Goal: Task Accomplishment & Management: Complete application form

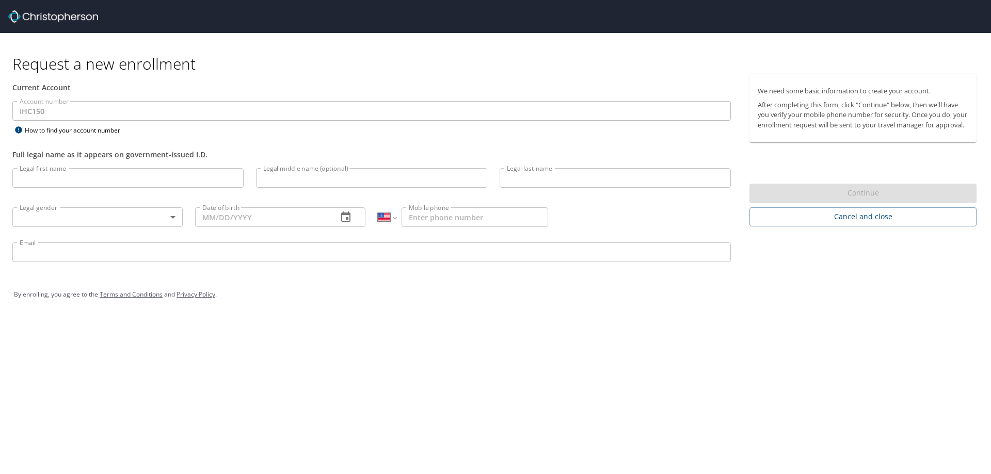
select select "US"
click at [108, 177] on input "Legal first name" at bounding box center [127, 178] width 231 height 20
type input "[PERSON_NAME]"
click at [135, 212] on body "Request a new enrollment Current Account Account number IHC150 Account number H…" at bounding box center [495, 237] width 991 height 474
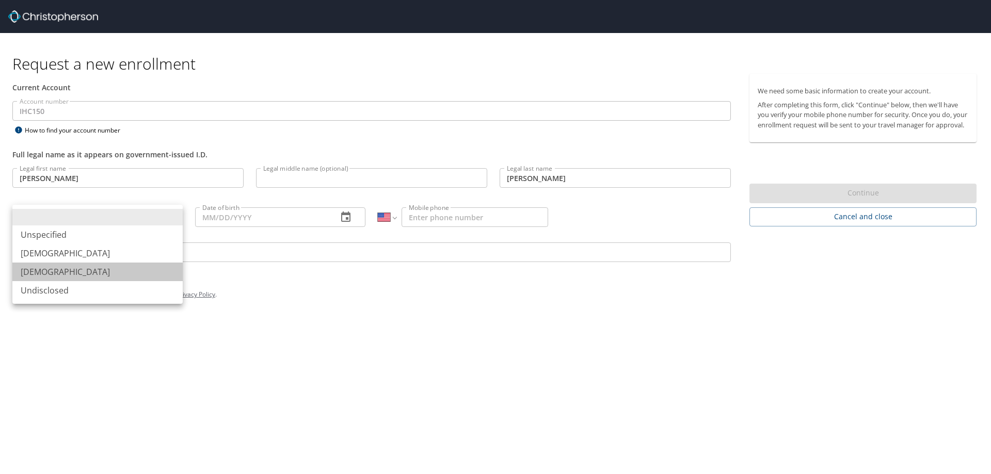
click at [68, 272] on li "[DEMOGRAPHIC_DATA]" at bounding box center [97, 272] width 170 height 19
type input "[DEMOGRAPHIC_DATA]"
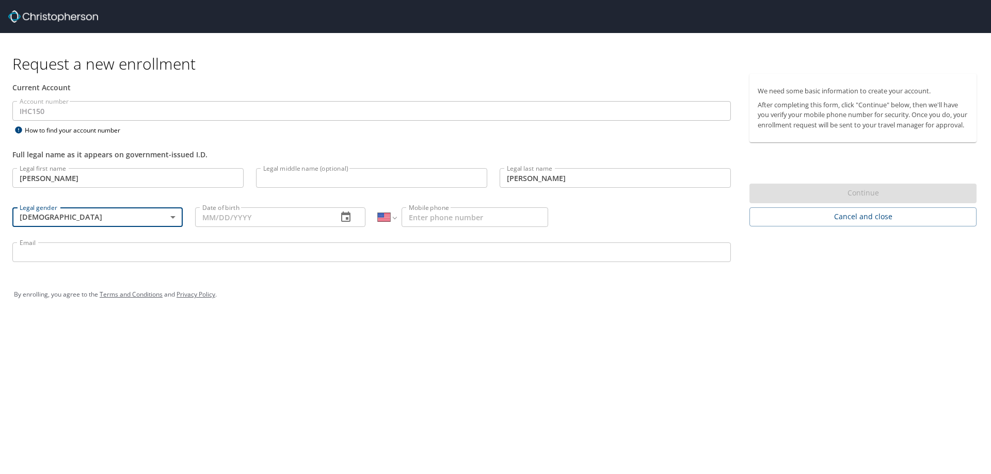
click at [293, 217] on input "Date of birth" at bounding box center [262, 217] width 134 height 20
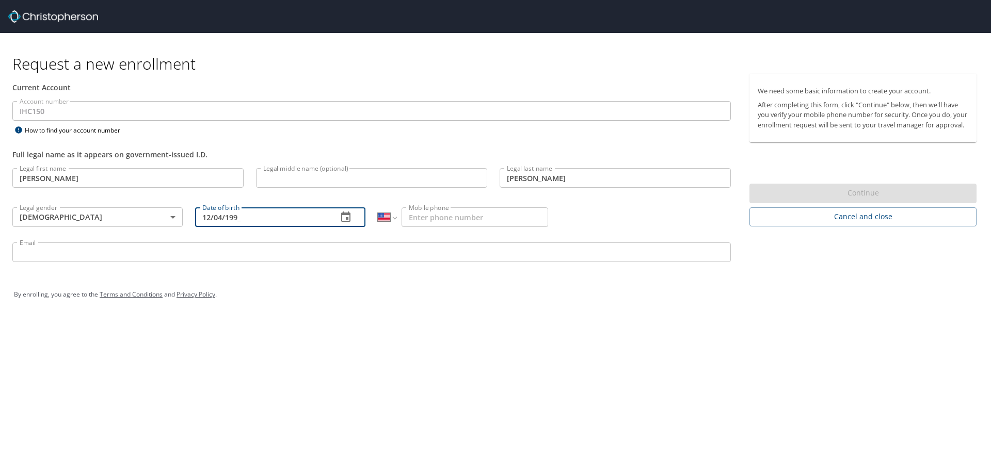
type input "12/04/199_"
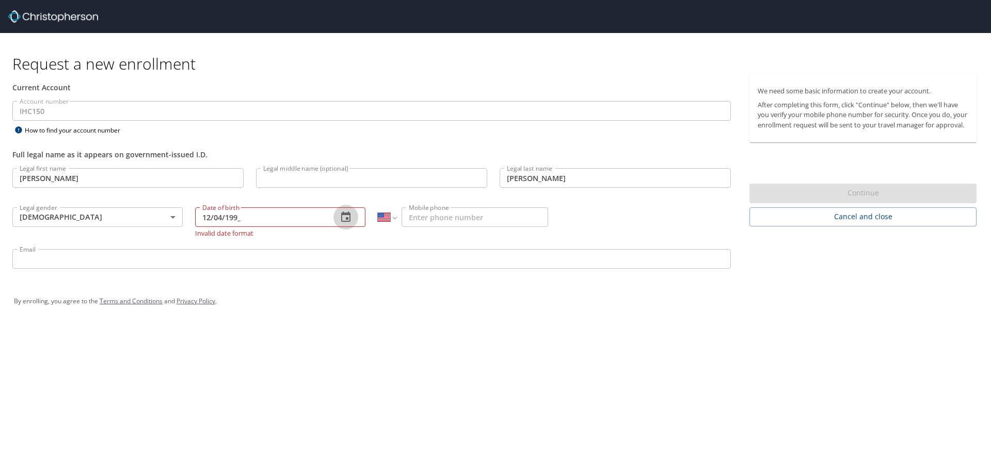
click at [293, 217] on input "12/04/199_" at bounding box center [262, 217] width 134 height 20
type input "[DATE]"
click at [409, 219] on input "Mobile phone" at bounding box center [475, 217] width 147 height 20
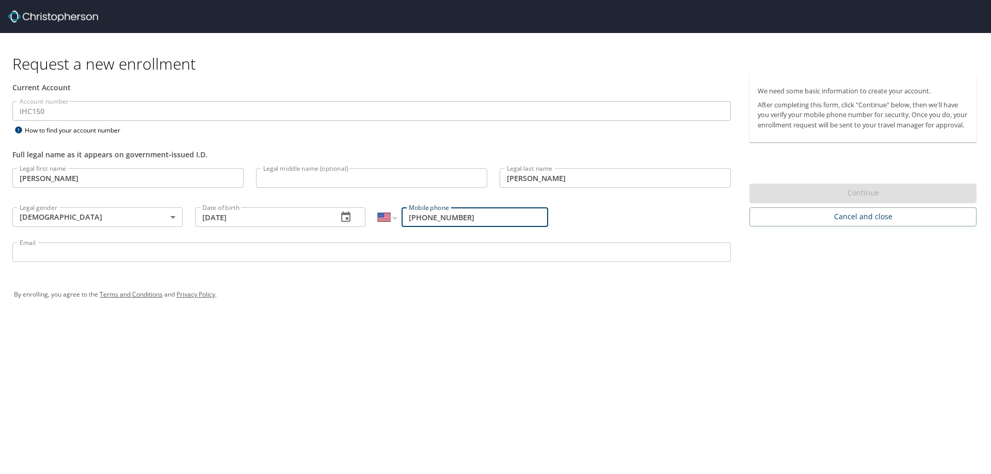
type input "[PHONE_NUMBER]"
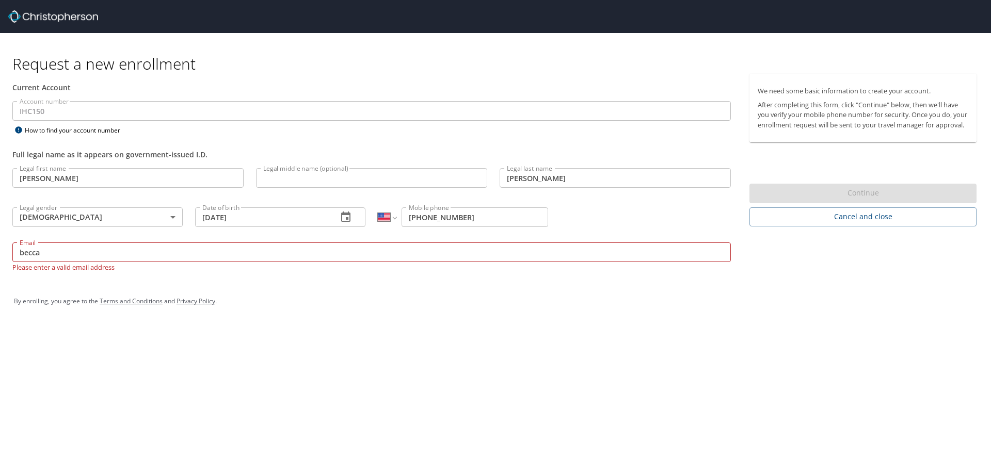
click at [781, 289] on div "By enrolling, you agree to the Terms and Conditions and Privacy Policy ." at bounding box center [495, 301] width 963 height 26
click at [548, 269] on p "Please enter a valid email address" at bounding box center [371, 267] width 718 height 10
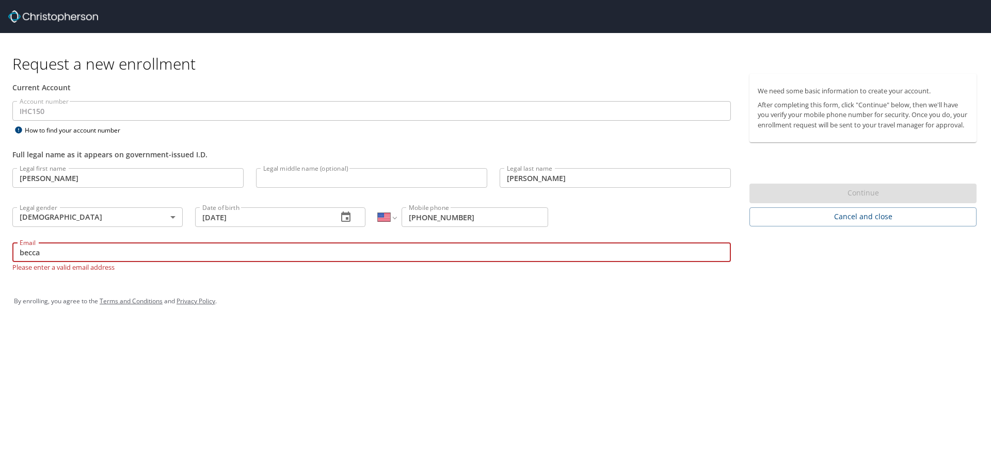
click at [548, 261] on input "becca" at bounding box center [371, 253] width 718 height 20
type input "[EMAIL_ADDRESS][PERSON_NAME][DOMAIN_NAME]"
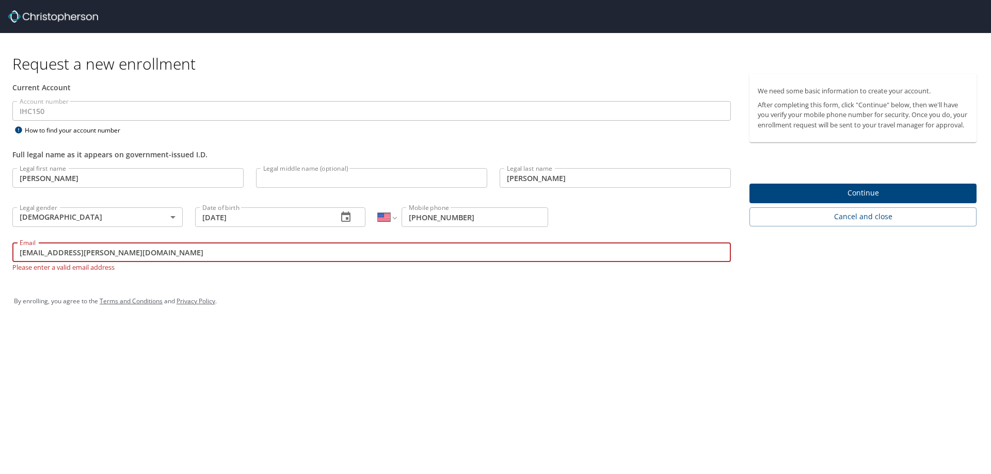
click at [891, 199] on span "Continue" at bounding box center [863, 193] width 211 height 13
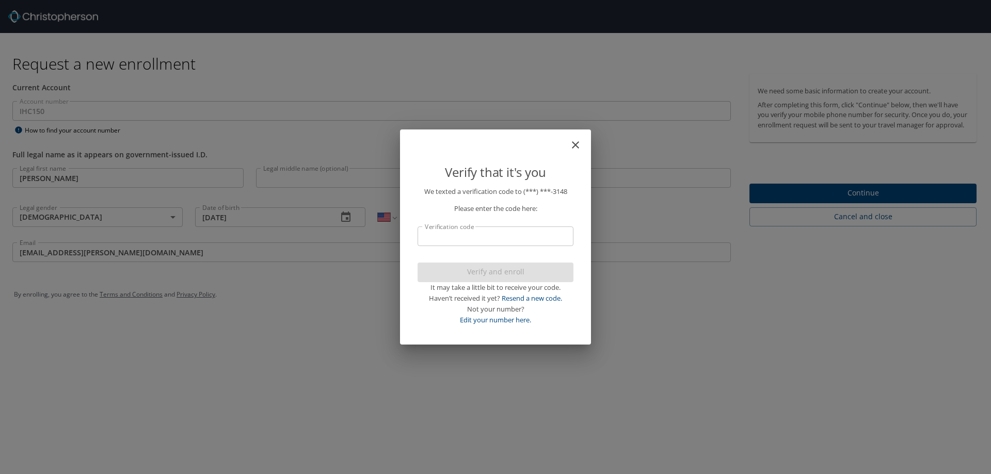
click at [509, 233] on input "Verification code" at bounding box center [496, 237] width 156 height 20
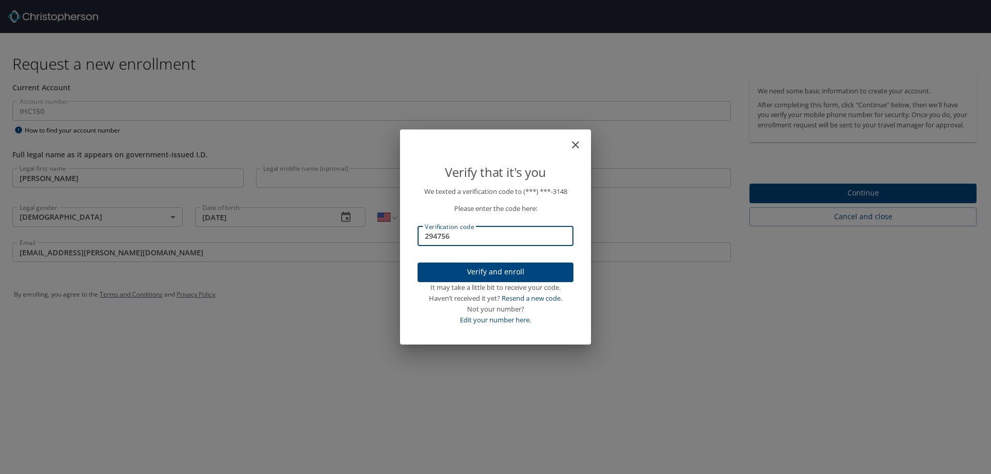
type input "294756"
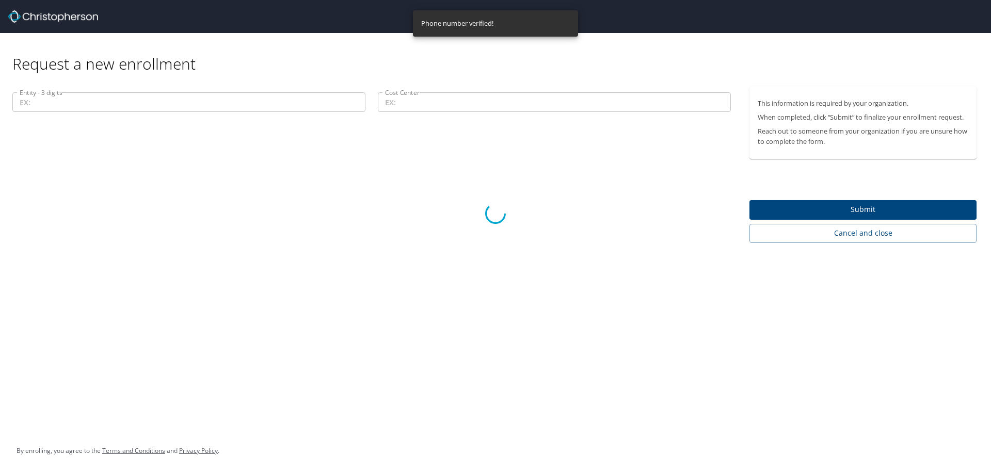
click at [177, 100] on div at bounding box center [495, 214] width 991 height 522
click at [810, 206] on div at bounding box center [495, 214] width 991 height 522
click at [495, 93] on div at bounding box center [495, 214] width 991 height 522
drag, startPoint x: 490, startPoint y: 238, endPoint x: 451, endPoint y: 374, distance: 141.3
click at [490, 243] on div at bounding box center [495, 214] width 991 height 522
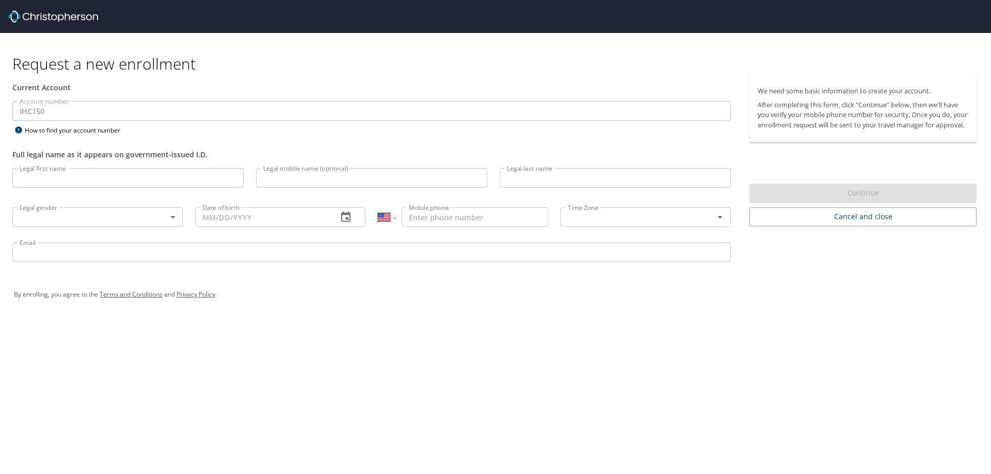
select select "US"
click at [95, 180] on input "Legal first name" at bounding box center [127, 178] width 231 height 20
type input "[PERSON_NAME]"
click at [632, 177] on input "Legal last name" at bounding box center [615, 178] width 231 height 20
type input "[PERSON_NAME]"
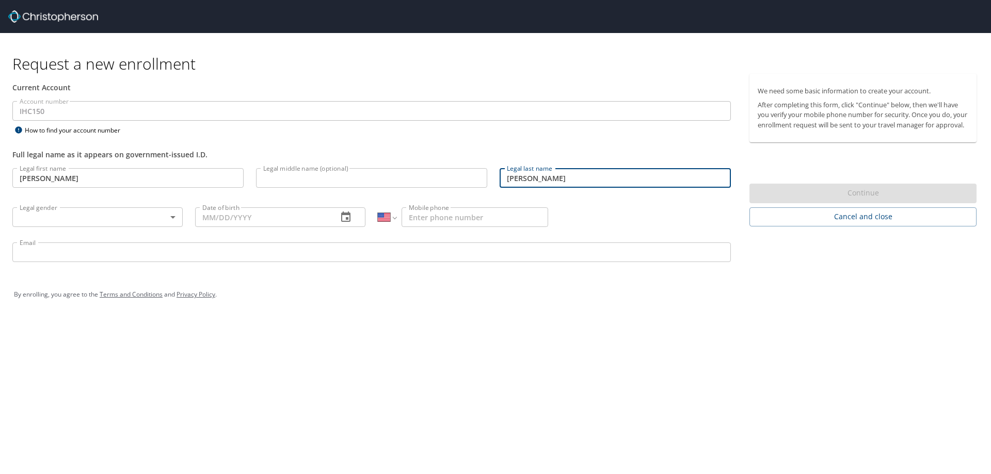
click at [146, 212] on body "Request a new enrollment Current Account Account number IHC150 Account number H…" at bounding box center [495, 237] width 991 height 474
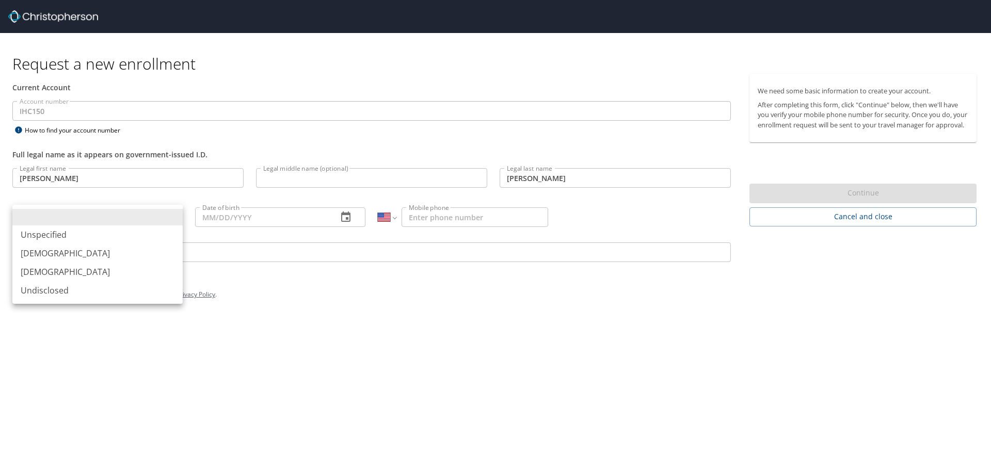
click at [101, 267] on li "[DEMOGRAPHIC_DATA]" at bounding box center [97, 272] width 170 height 19
type input "[DEMOGRAPHIC_DATA]"
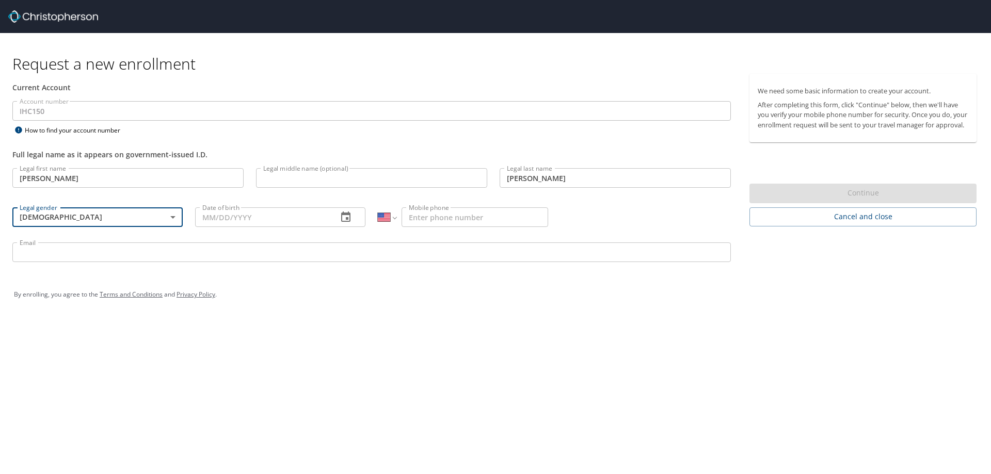
click at [212, 222] on input "Date of birth" at bounding box center [262, 217] width 134 height 20
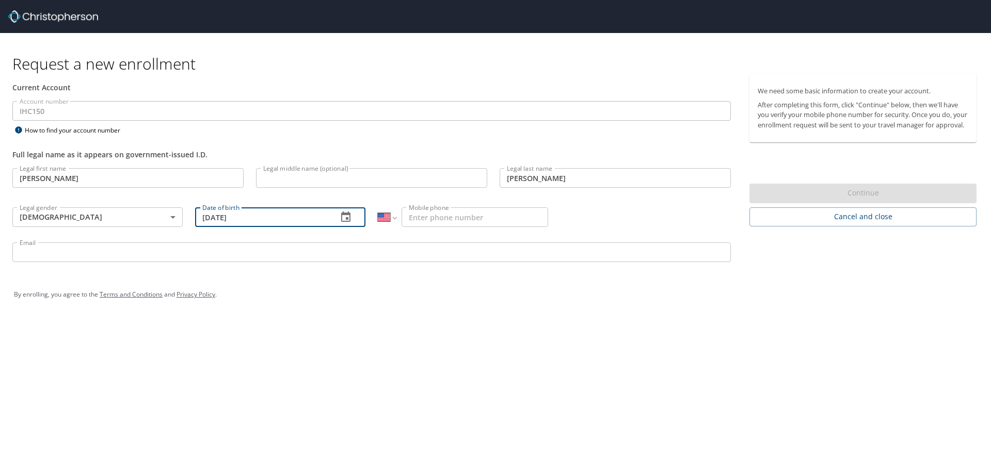
type input "[DATE]"
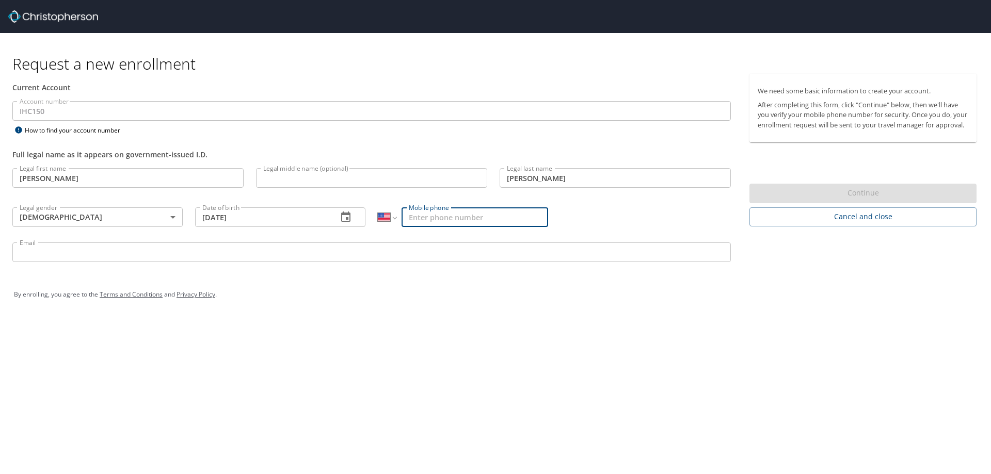
click at [488, 218] on input "Mobile phone" at bounding box center [475, 217] width 147 height 20
type input "[PHONE_NUMBER]"
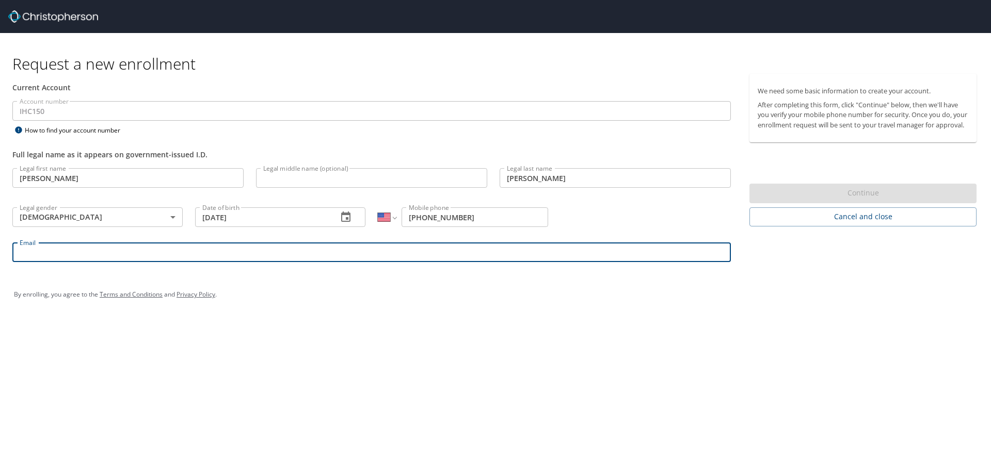
click at [283, 246] on input "Email" at bounding box center [371, 253] width 718 height 20
type input "[EMAIL_ADDRESS][PERSON_NAME][DOMAIN_NAME]"
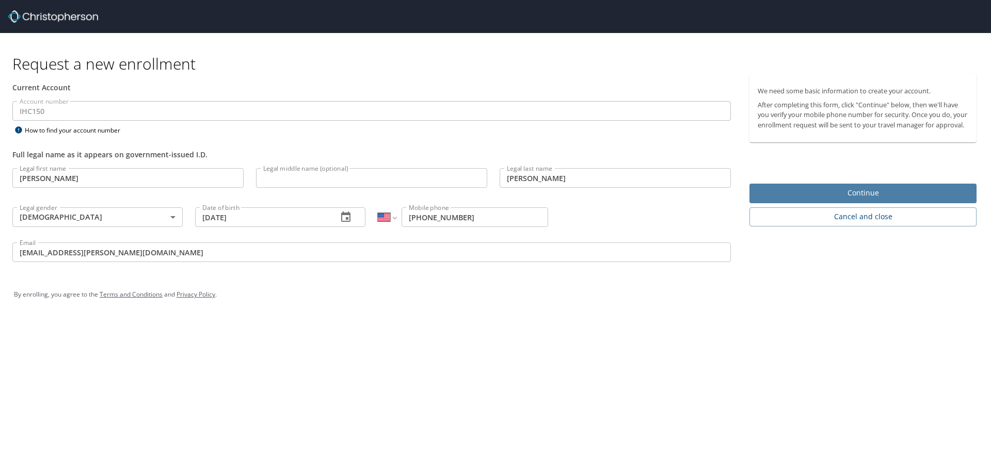
click at [869, 200] on span "Continue" at bounding box center [863, 193] width 211 height 13
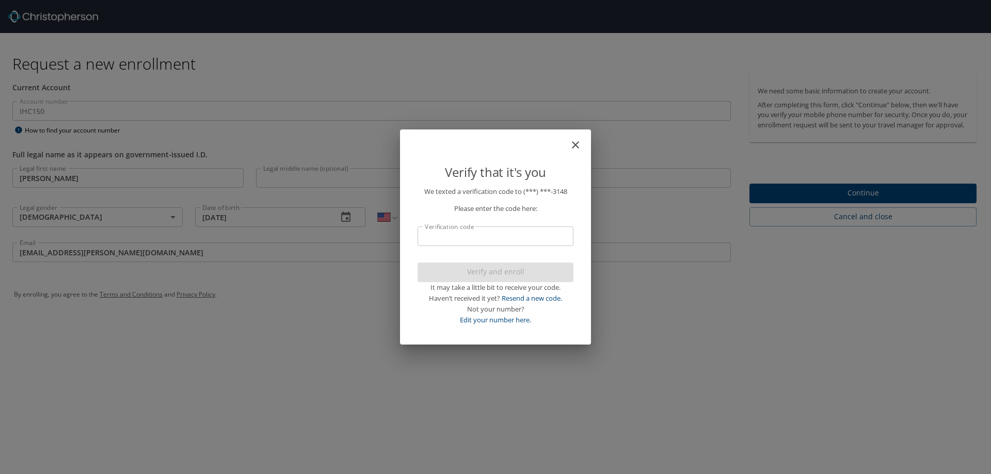
click at [469, 247] on p "We texted a verification code to (***) ***- 3148 Please enter the code here: Ve…" at bounding box center [496, 255] width 156 height 139
click at [469, 245] on input "Verification code" at bounding box center [496, 237] width 156 height 20
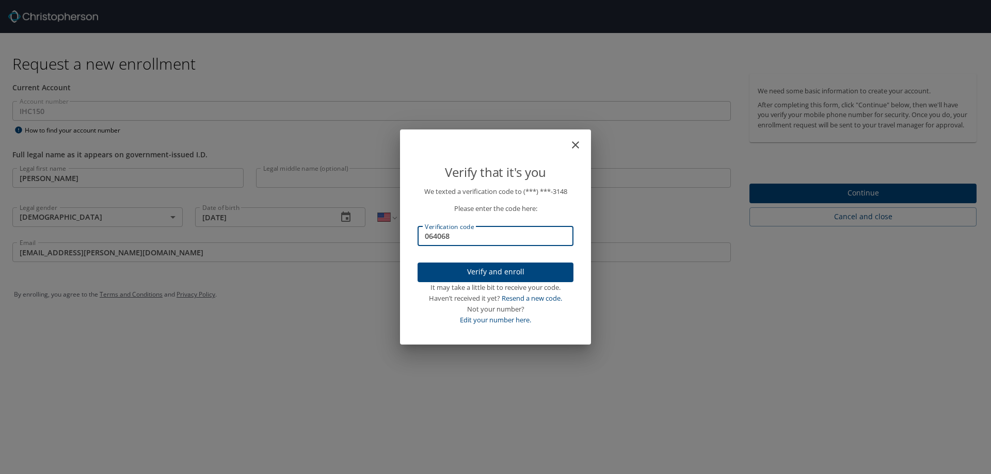
type input "064068"
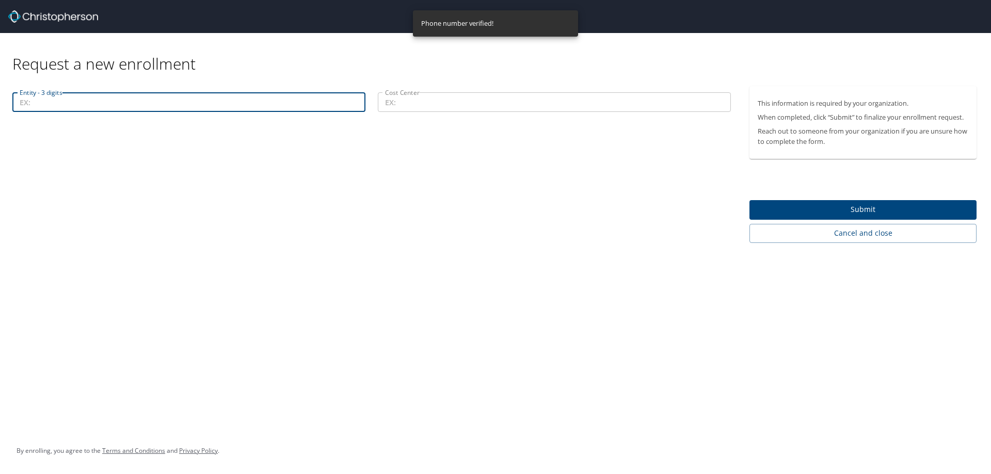
click at [259, 94] on input "Entity - 3 digits" at bounding box center [188, 102] width 353 height 20
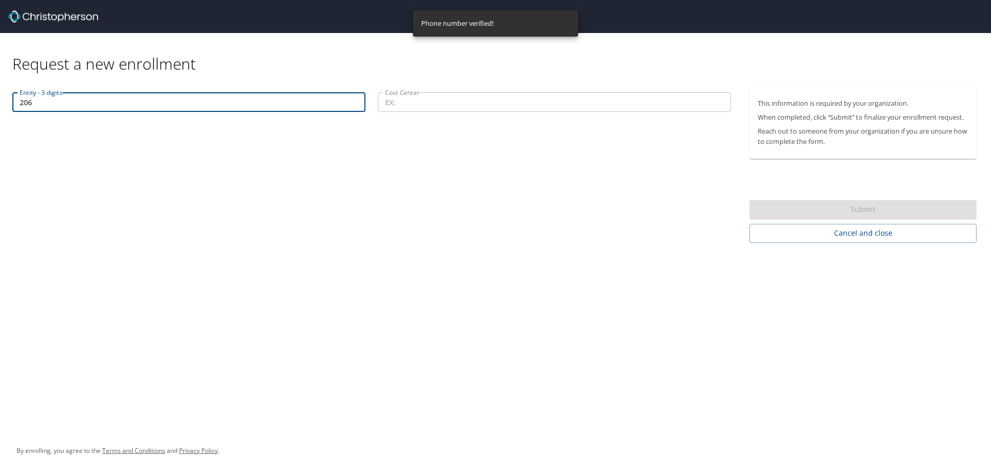
type input "206"
click at [392, 104] on input "Cost Center" at bounding box center [554, 102] width 353 height 20
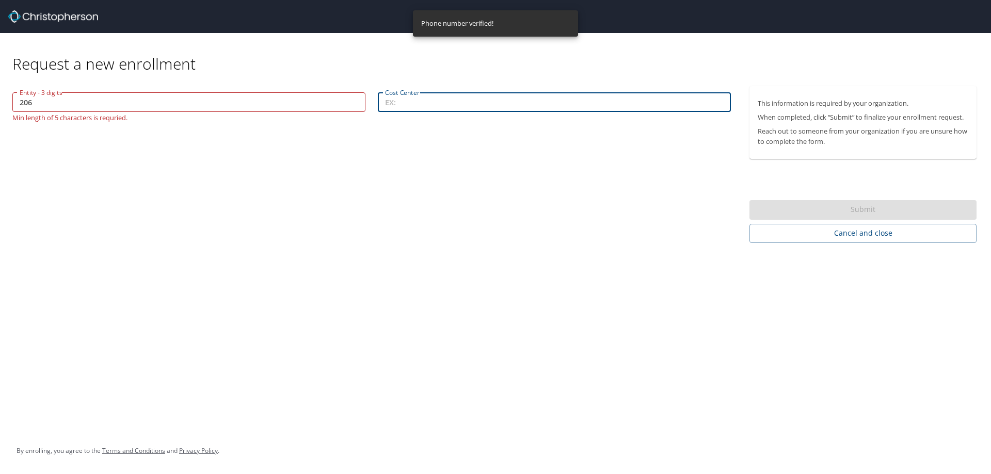
click at [154, 104] on input "206" at bounding box center [188, 102] width 353 height 20
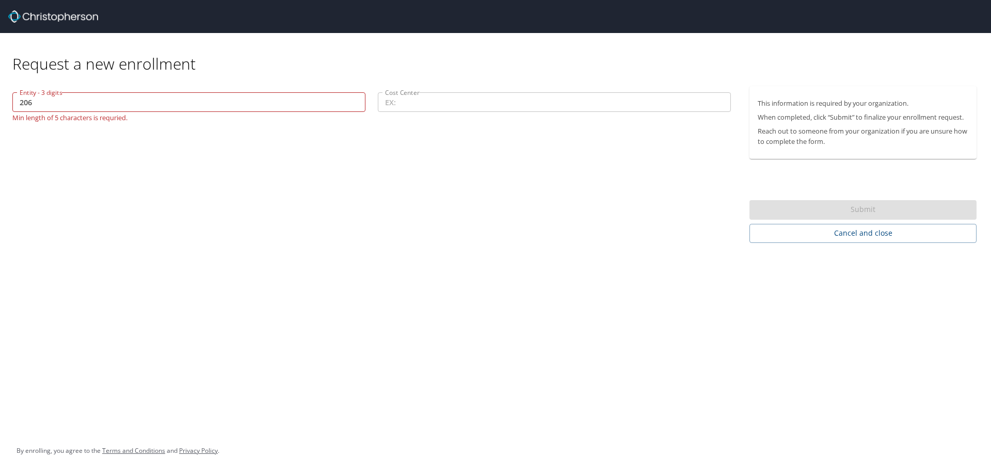
click at [222, 57] on div "Request a new enrollment" at bounding box center [498, 53] width 972 height 41
drag, startPoint x: 39, startPoint y: 106, endPoint x: -52, endPoint y: 112, distance: 91.0
click at [0, 112] on html "Request a new enrollment Entity - 3 digits 206 Entity - 3 digits Min length of …" at bounding box center [495, 237] width 991 height 474
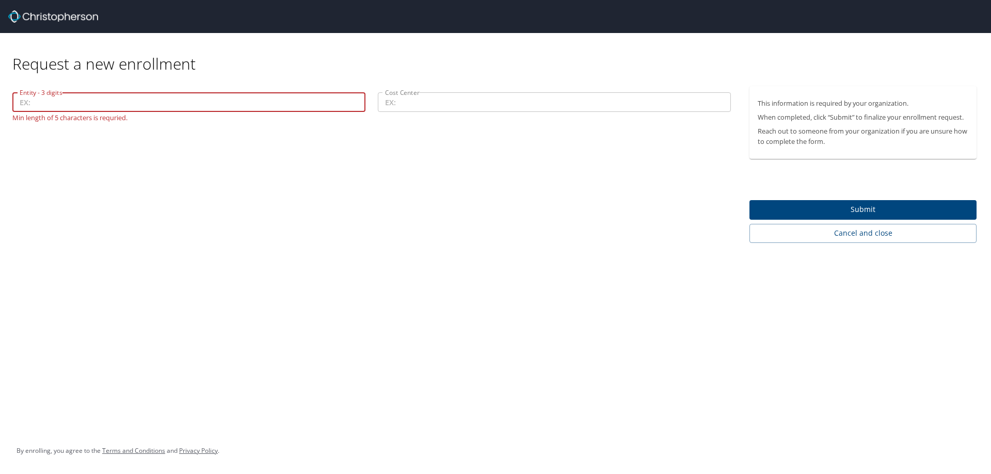
click at [134, 101] on input "Entity - 3 digits" at bounding box center [188, 102] width 353 height 20
click at [148, 232] on div "Entity - 3 digits Entity - 3 digits Min length of 5 characters is requried. Cos…" at bounding box center [371, 164] width 743 height 157
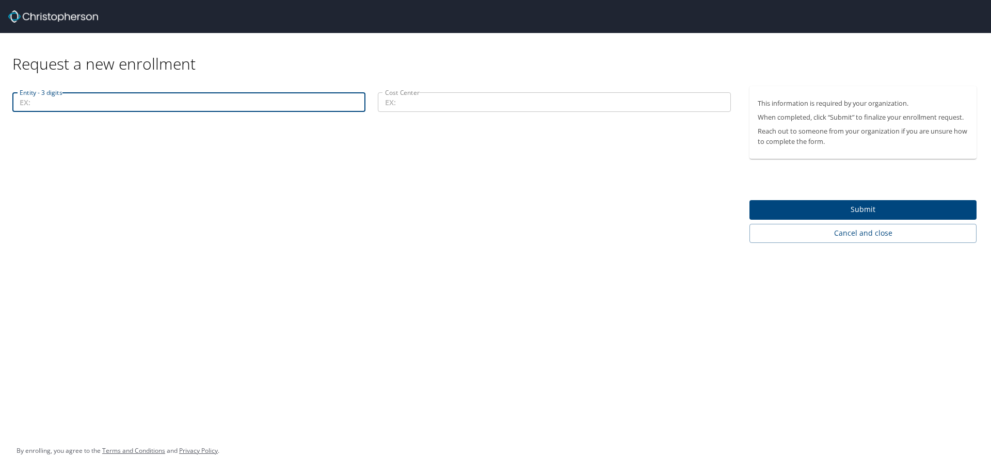
click at [61, 99] on input "Entity - 3 digits" at bounding box center [188, 102] width 353 height 20
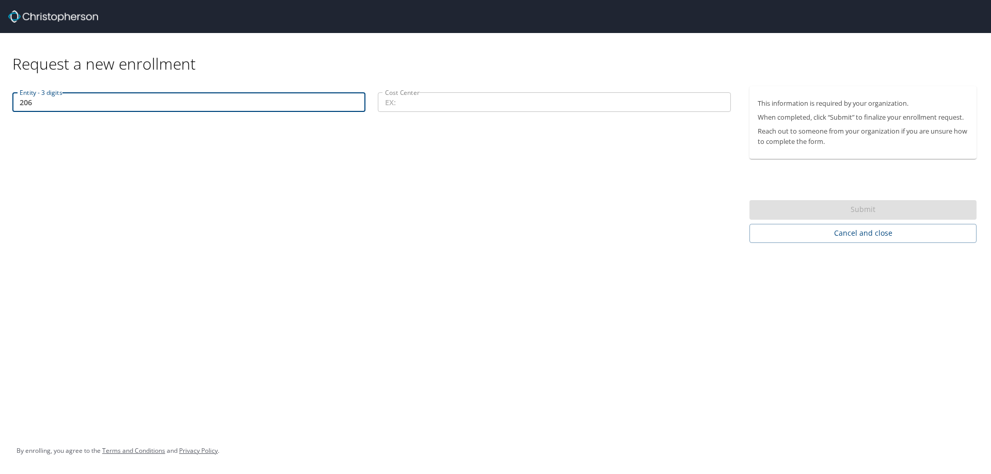
type input "206"
click at [427, 102] on input "Cost Center" at bounding box center [554, 102] width 353 height 20
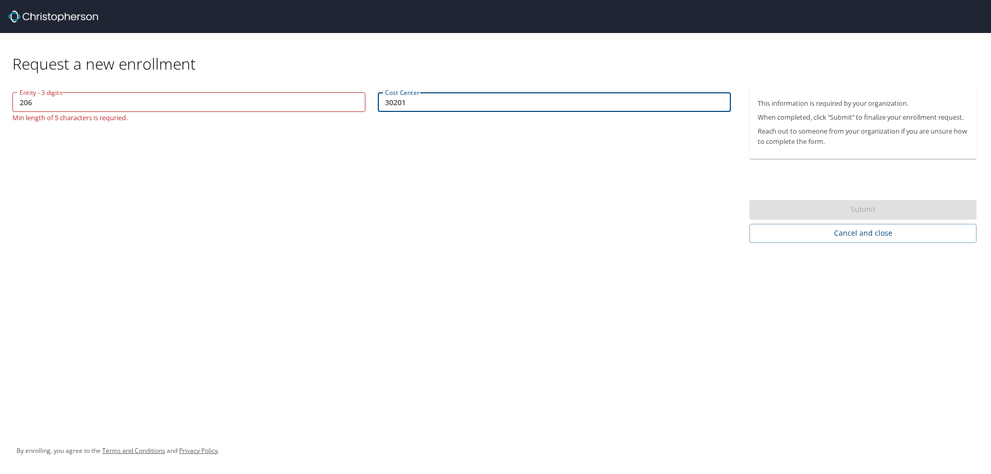
type input "30201"
click at [361, 210] on div "Entity - 3 digits 206 Entity - 3 digits Min length of 5 characters is requried.…" at bounding box center [371, 164] width 743 height 157
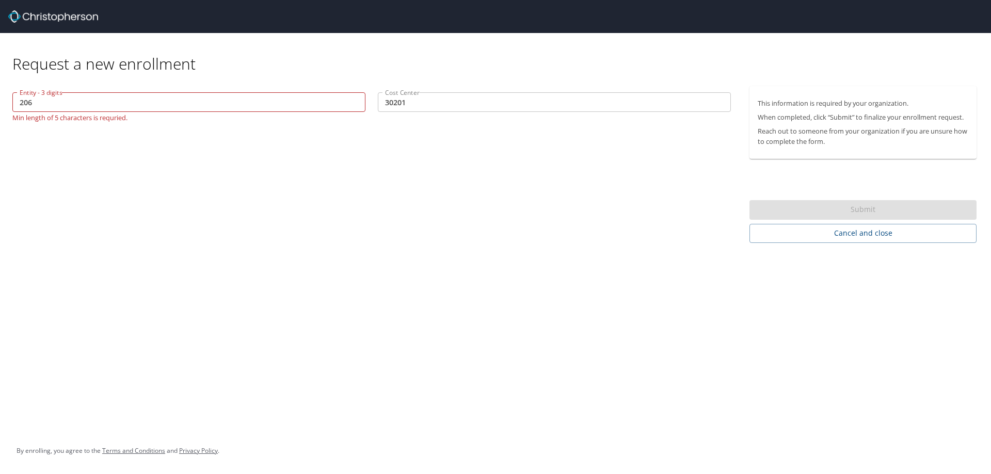
click at [21, 104] on input "206" at bounding box center [188, 102] width 353 height 20
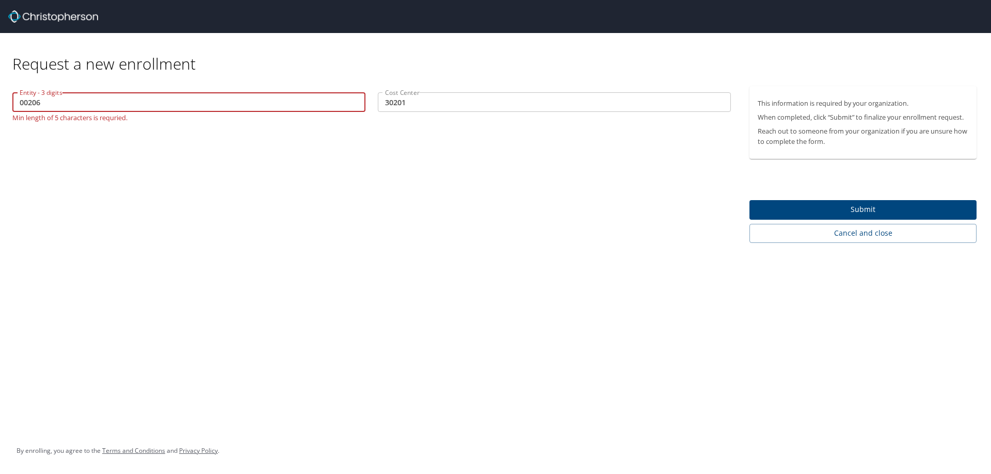
type input "00206"
click at [228, 215] on div "Entity - 3 digits 00206 Entity - 3 digits Min length of 5 characters is requrie…" at bounding box center [371, 164] width 743 height 157
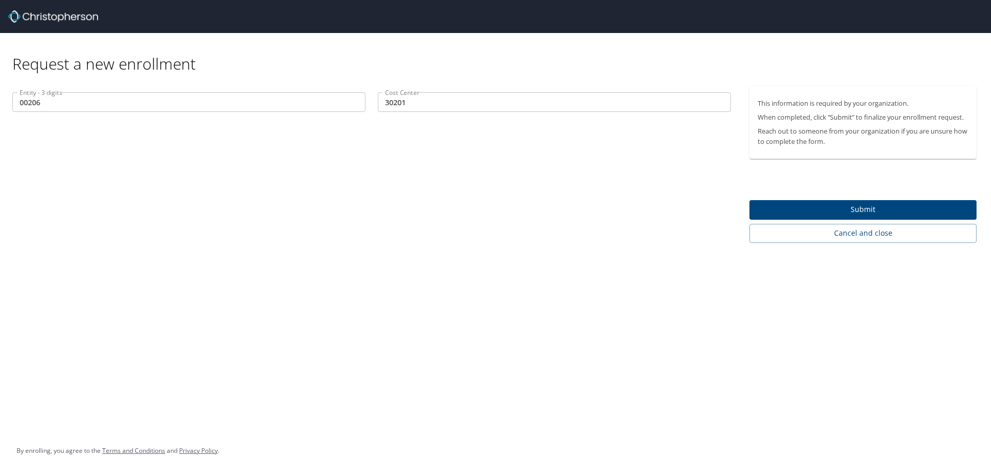
click at [785, 214] on span "Submit" at bounding box center [863, 209] width 211 height 13
